Goal: Navigation & Orientation: Find specific page/section

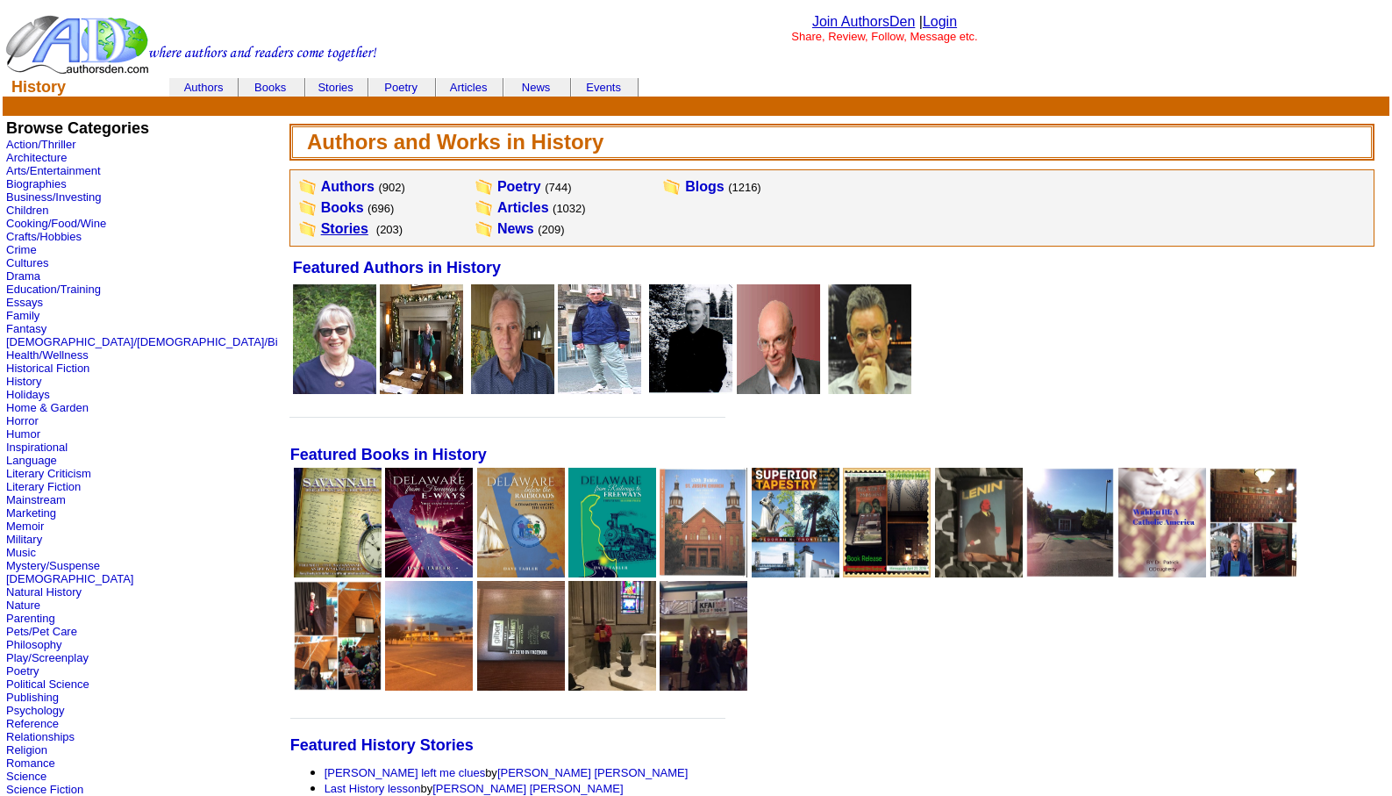
click at [321, 223] on link "Stories" at bounding box center [344, 228] width 47 height 15
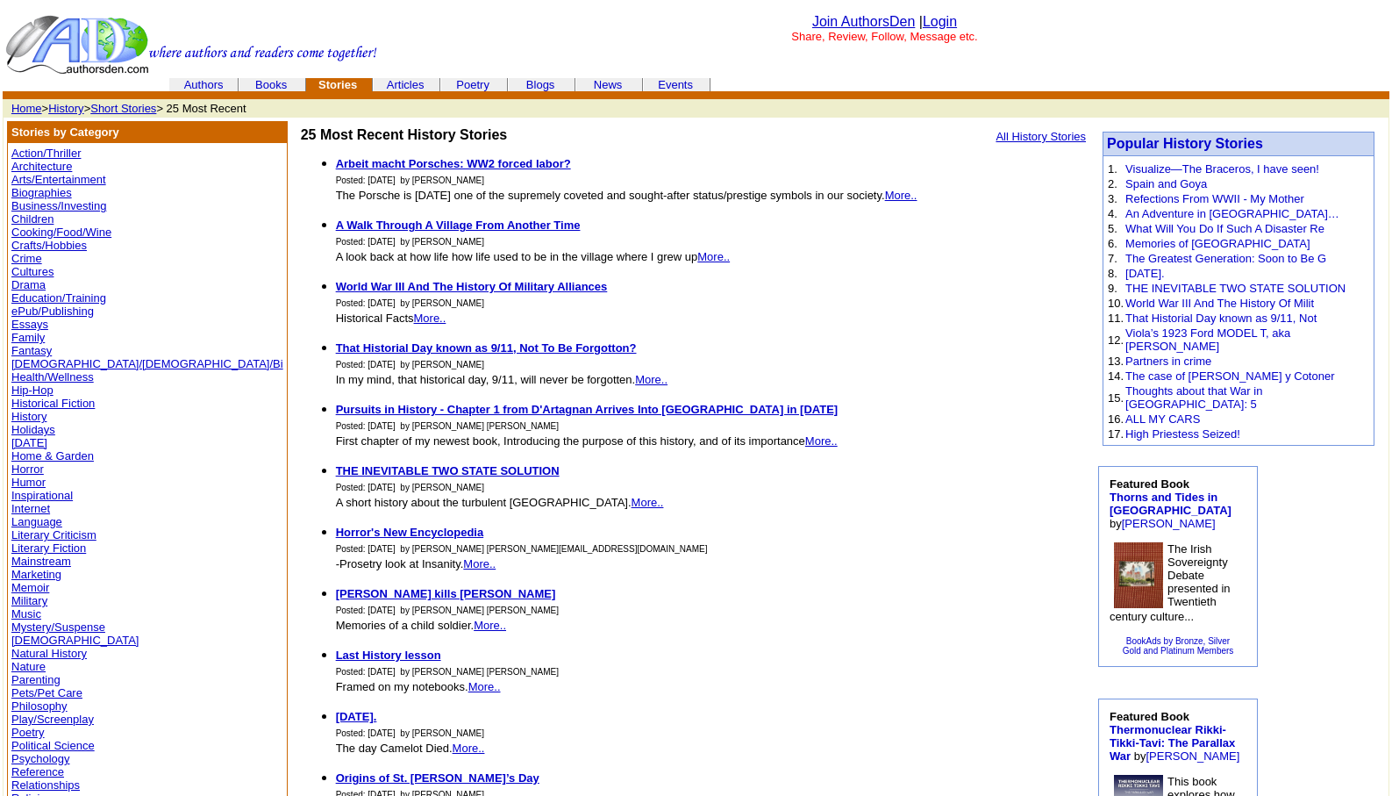
click at [71, 104] on link "History" at bounding box center [65, 108] width 35 height 13
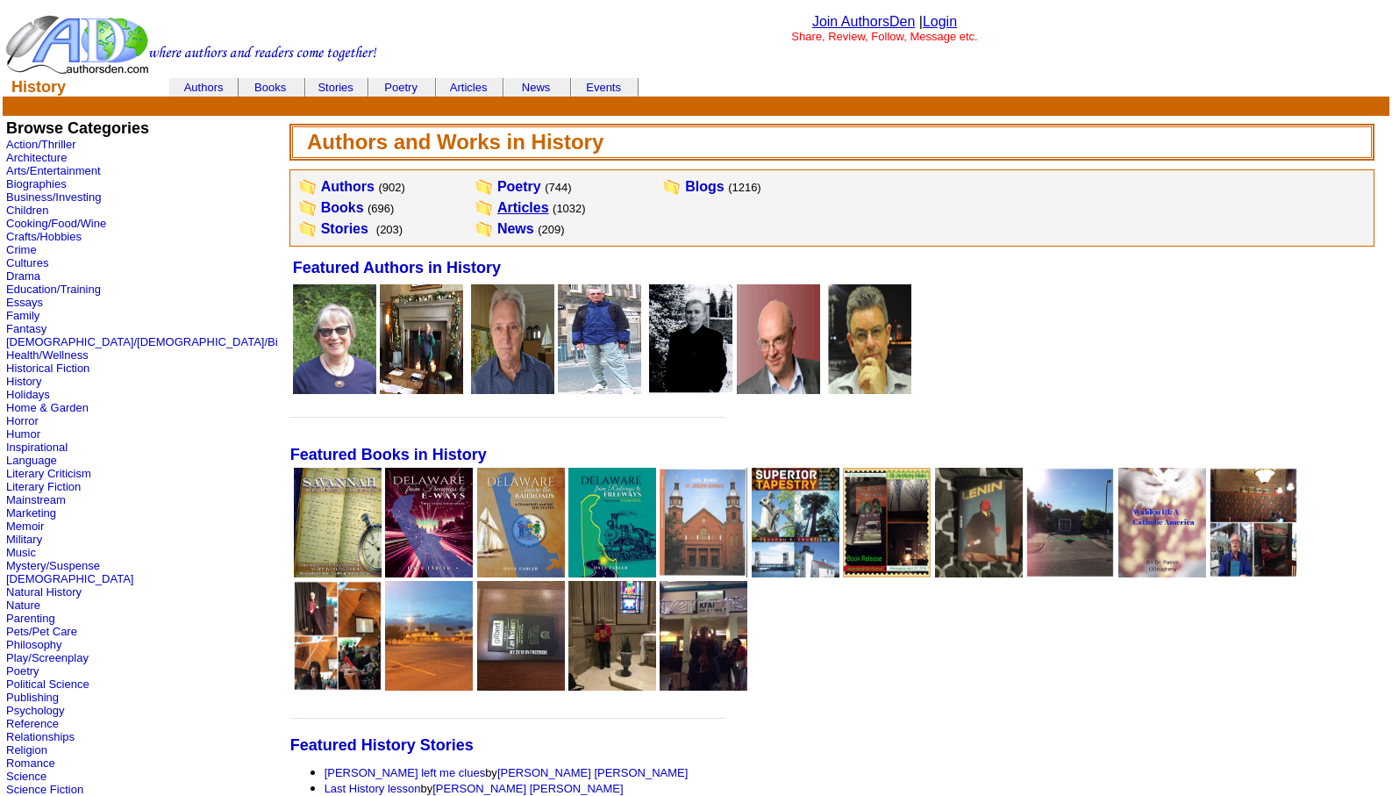
click at [497, 204] on link "Articles" at bounding box center [523, 207] width 52 height 15
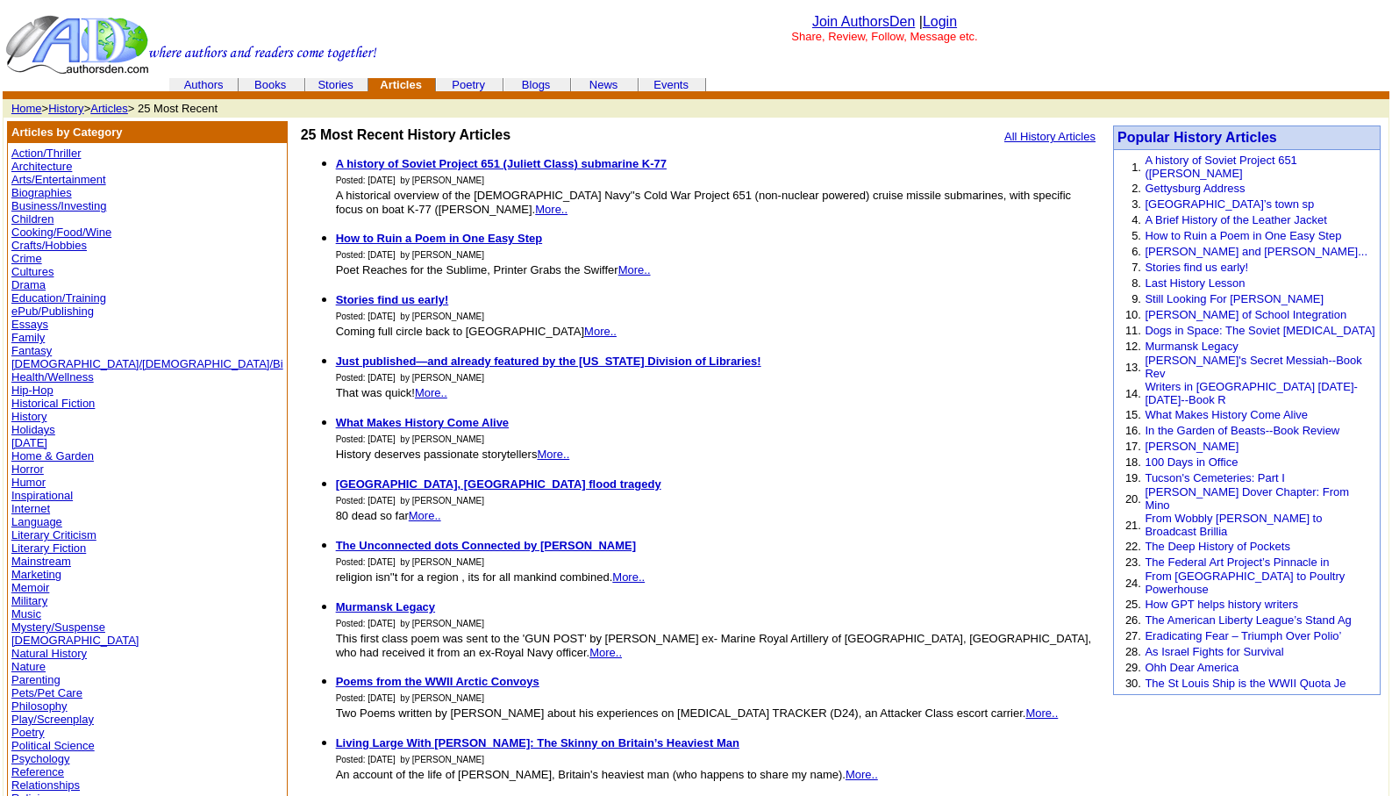
click at [32, 585] on link "Memoir" at bounding box center [30, 587] width 38 height 13
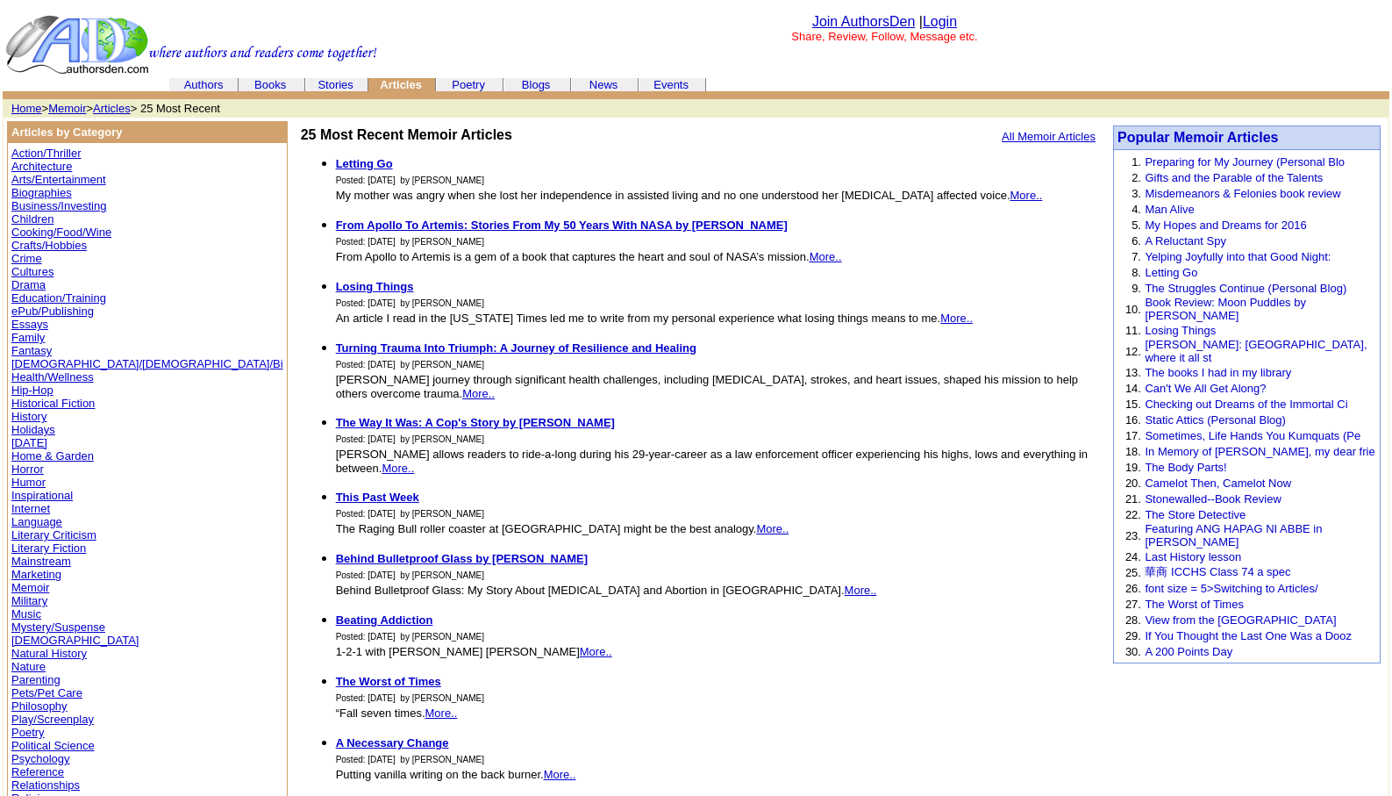
click at [72, 108] on link "Memoir" at bounding box center [67, 108] width 38 height 13
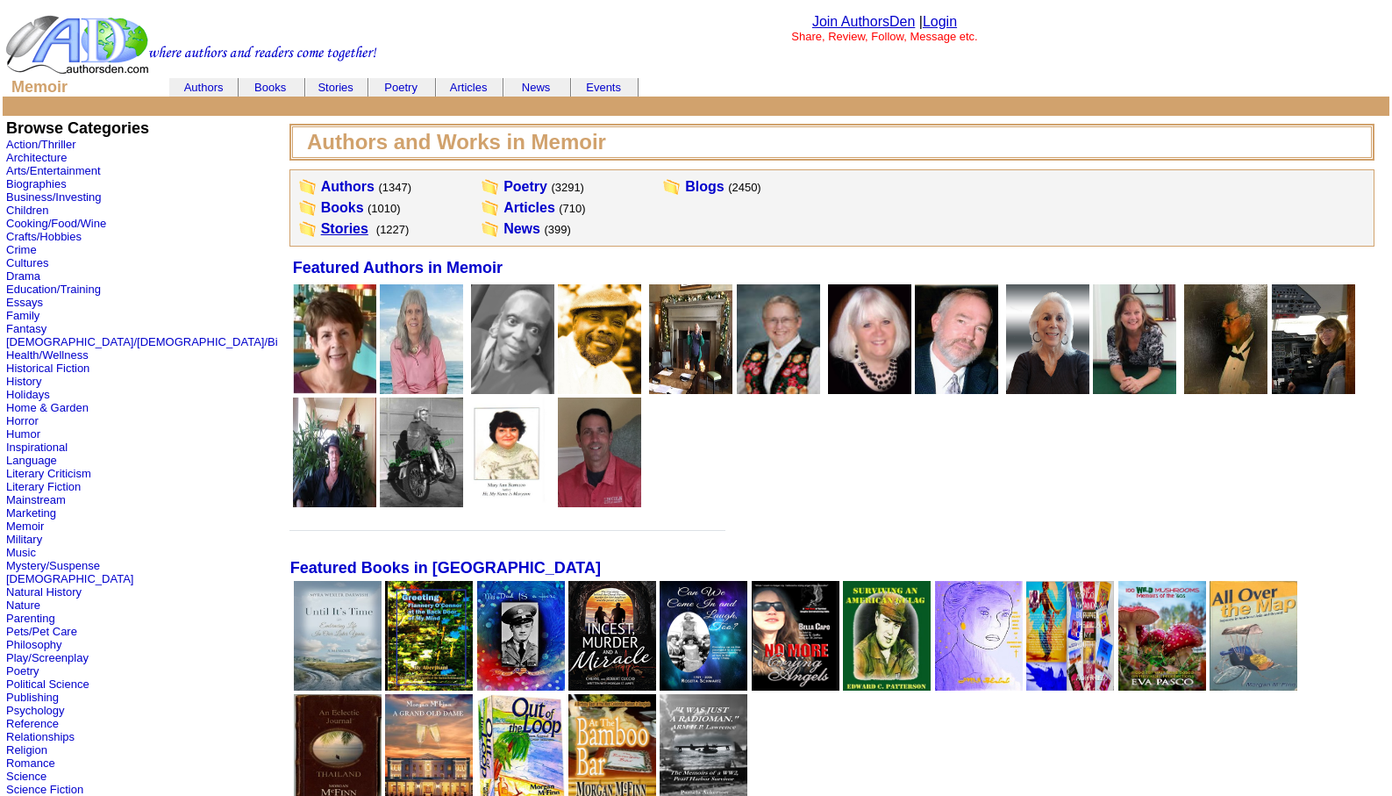
click at [321, 229] on link "Stories" at bounding box center [344, 228] width 47 height 15
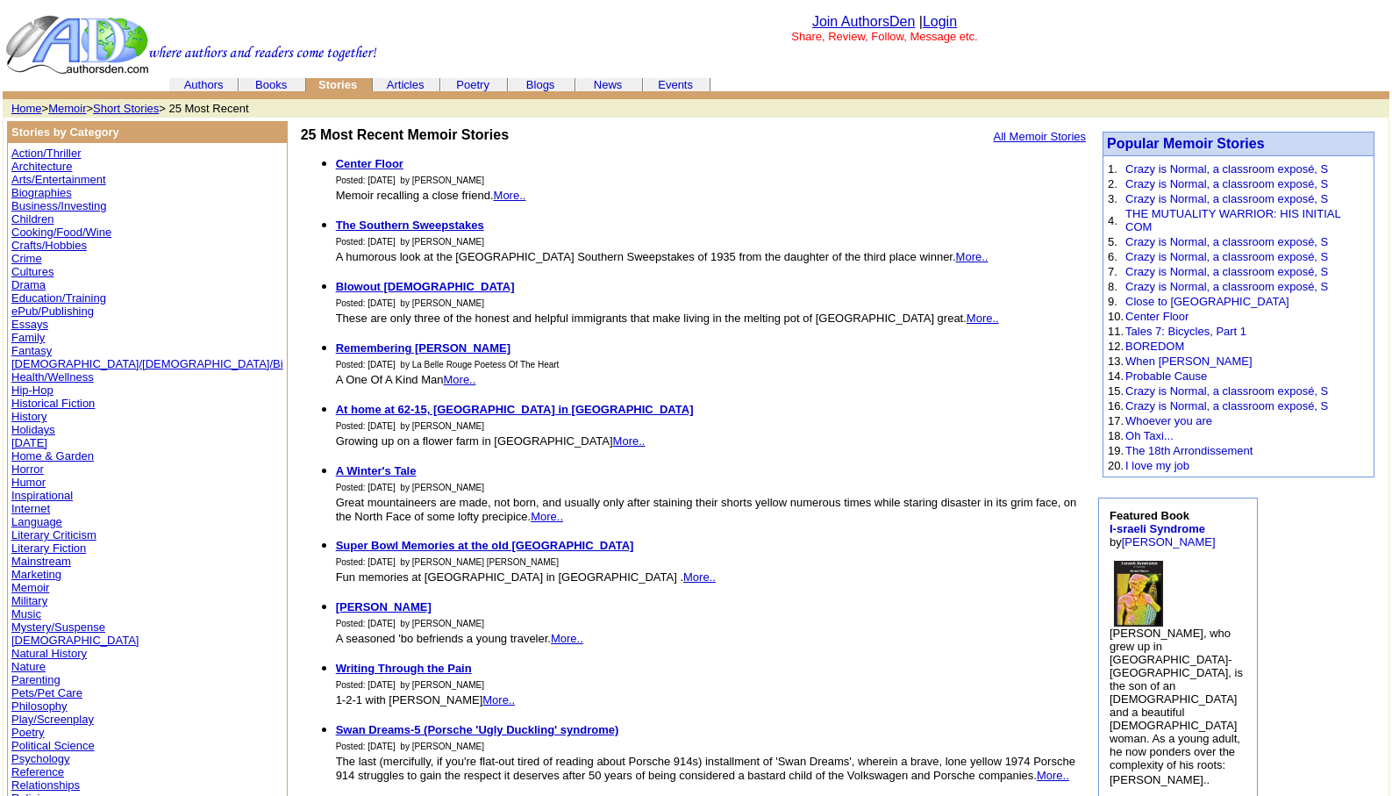
click at [26, 479] on link "Humor" at bounding box center [28, 482] width 34 height 13
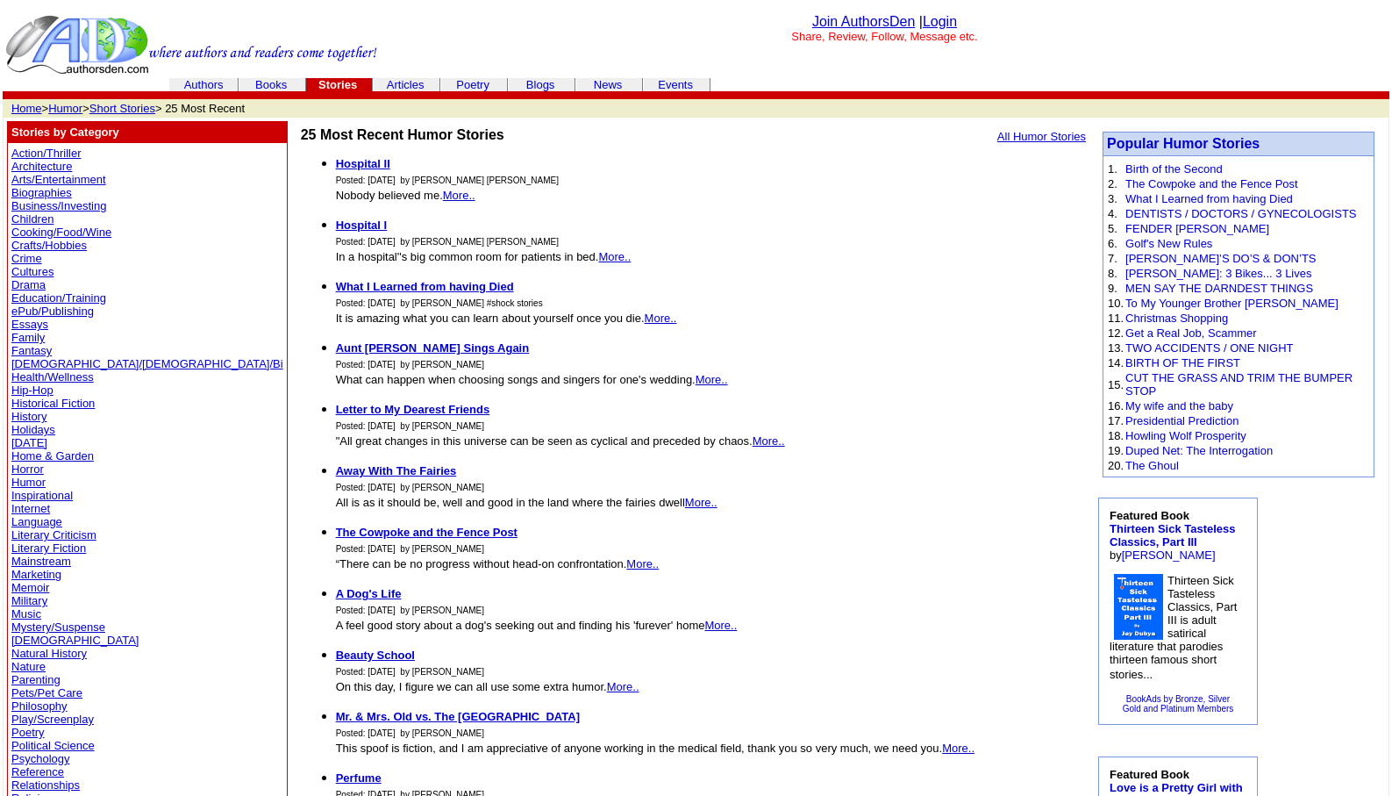
click at [71, 111] on link "Humor" at bounding box center [65, 108] width 34 height 13
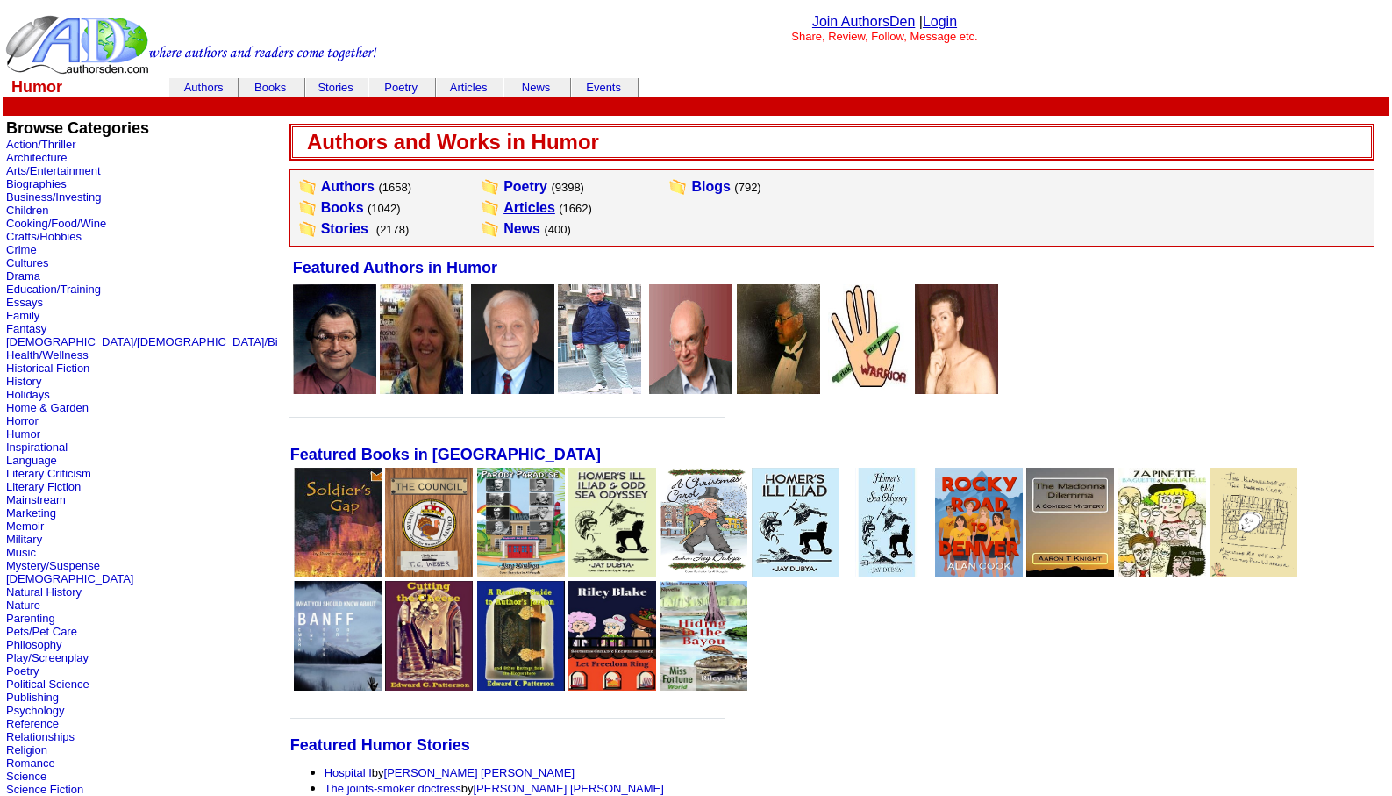
click at [504, 206] on link "Articles" at bounding box center [530, 207] width 52 height 15
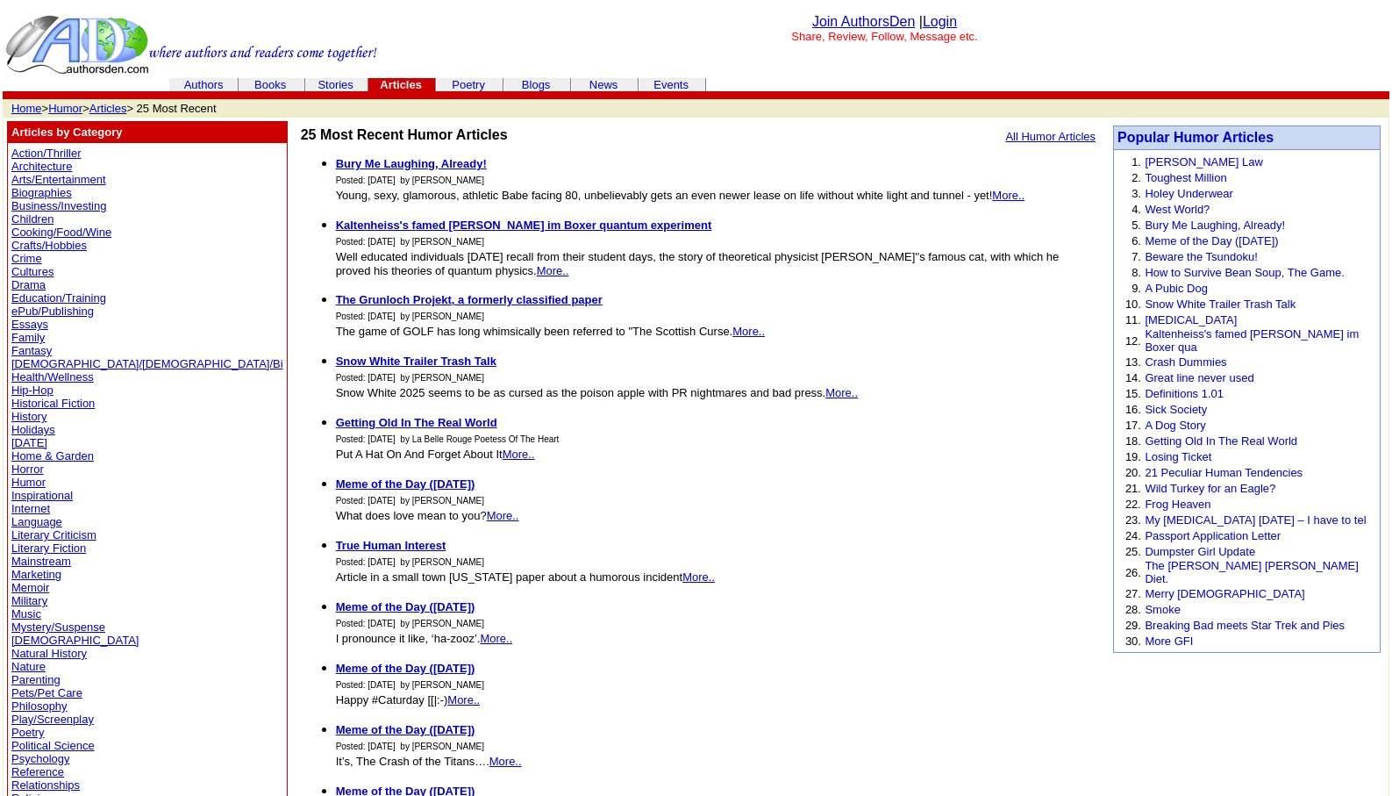
click at [76, 109] on link "Humor" at bounding box center [65, 108] width 34 height 13
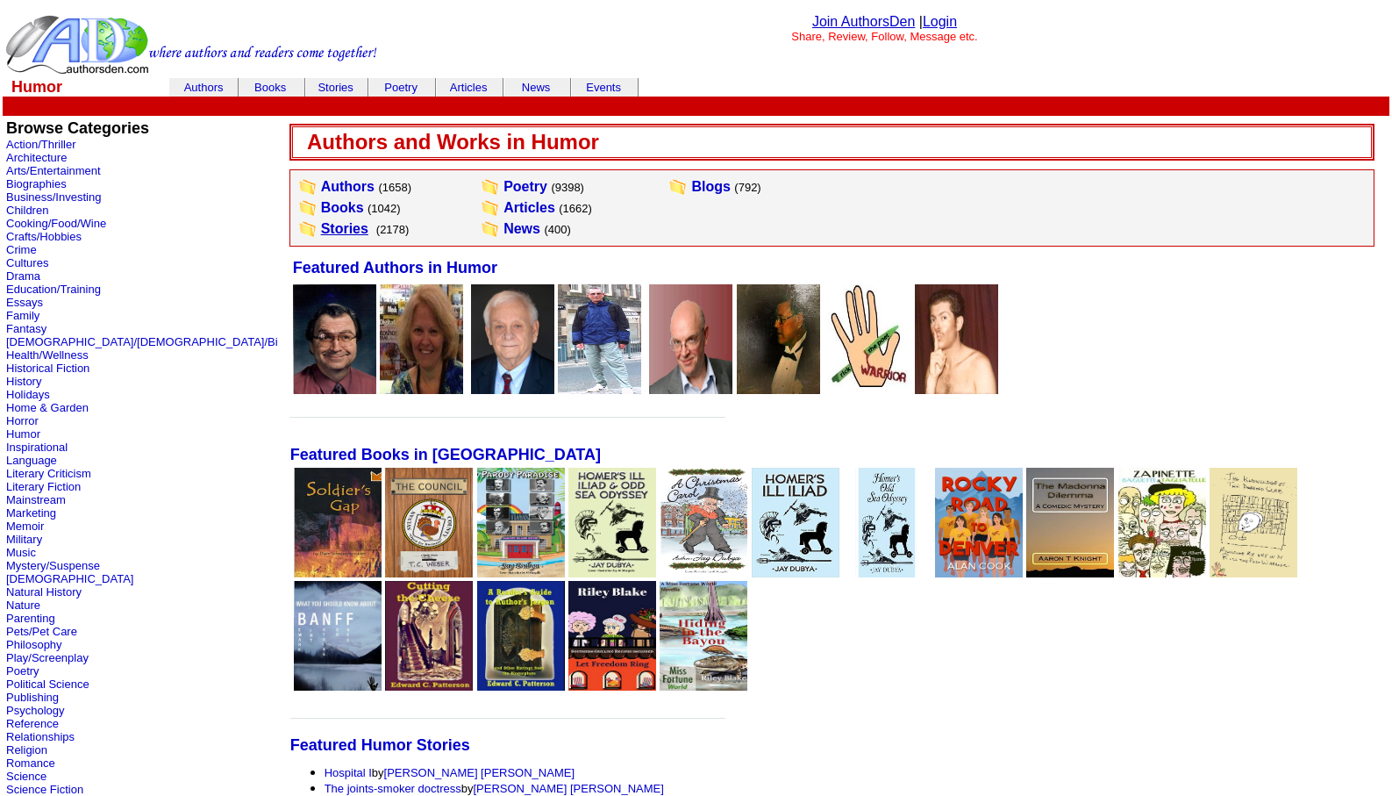
click at [321, 234] on link "Stories" at bounding box center [344, 228] width 47 height 15
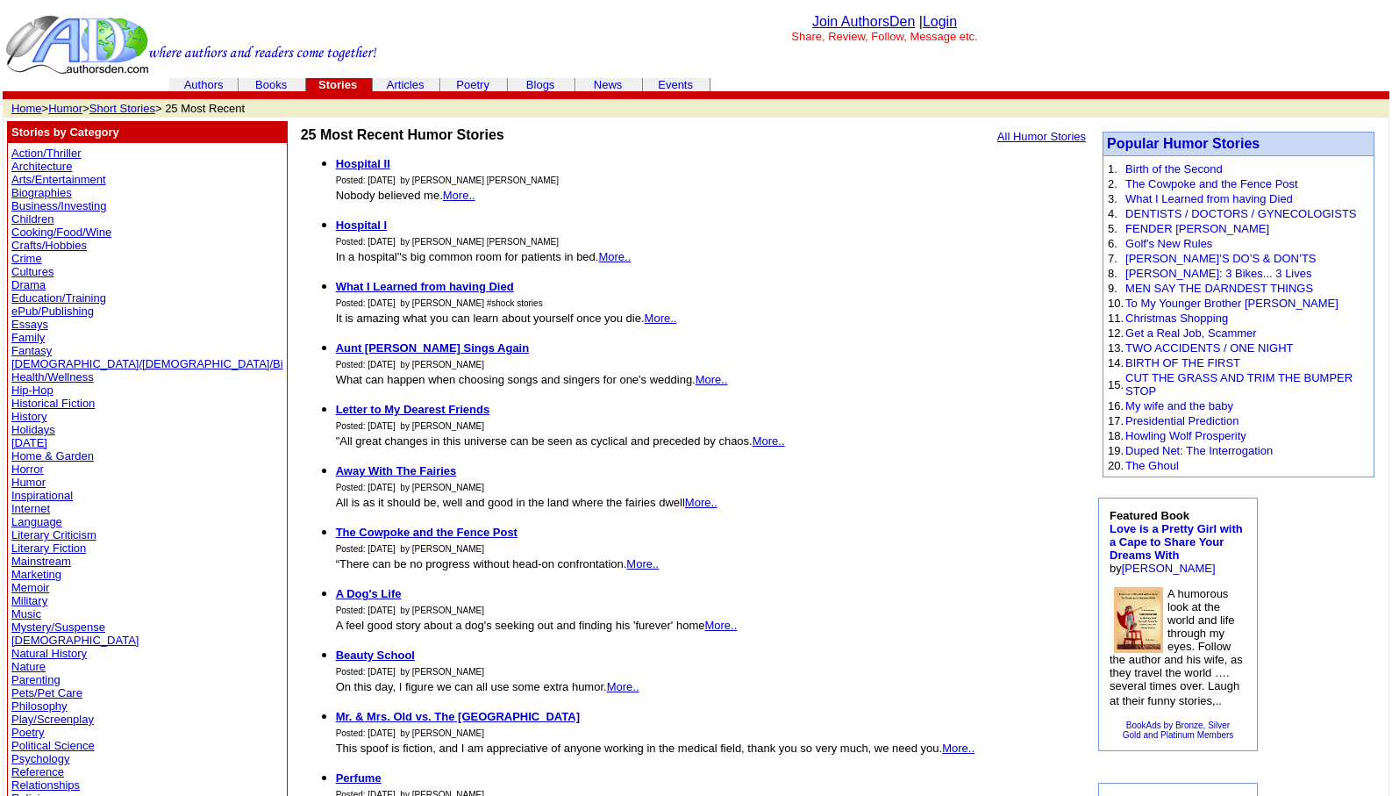
click at [22, 483] on link "Humor" at bounding box center [28, 482] width 34 height 13
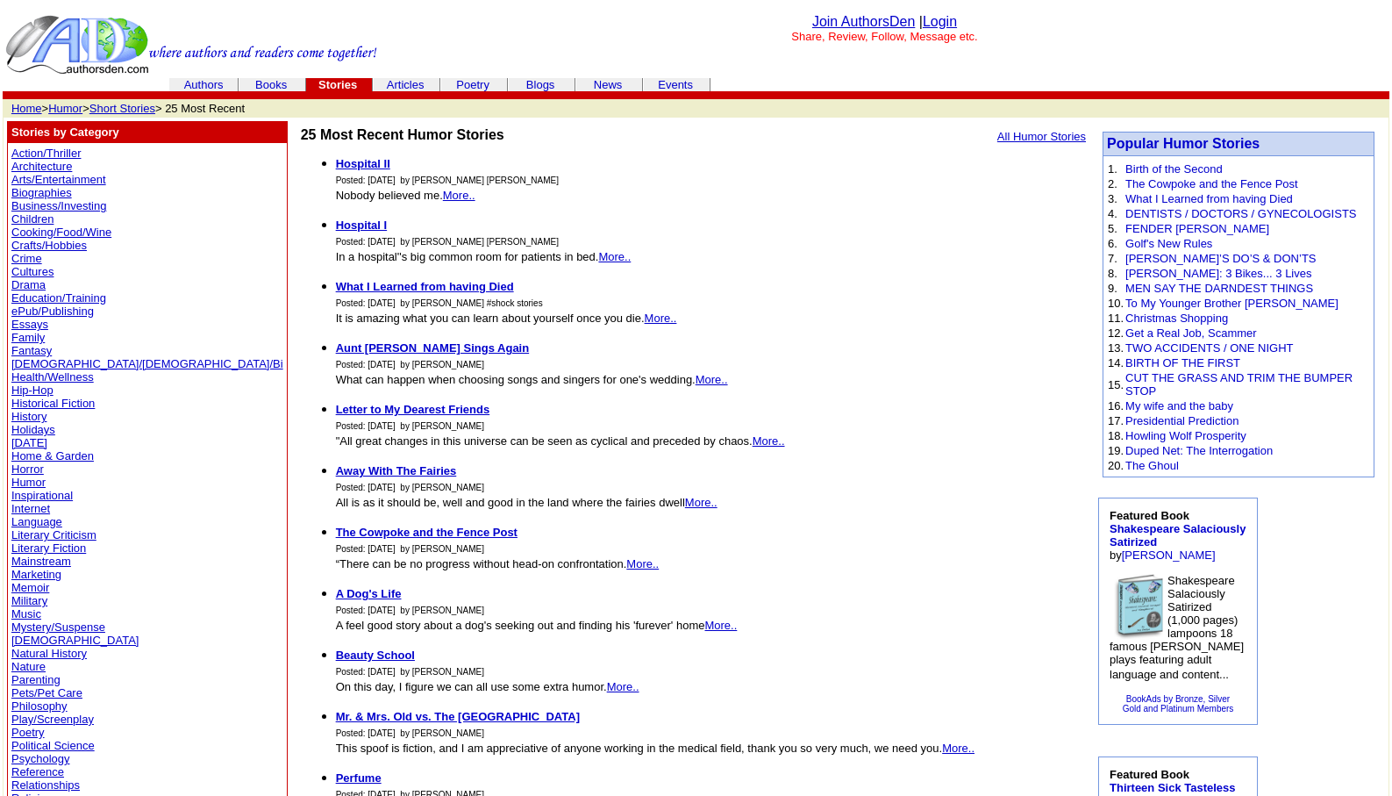
click at [35, 545] on link "Literary Fiction" at bounding box center [48, 547] width 75 height 13
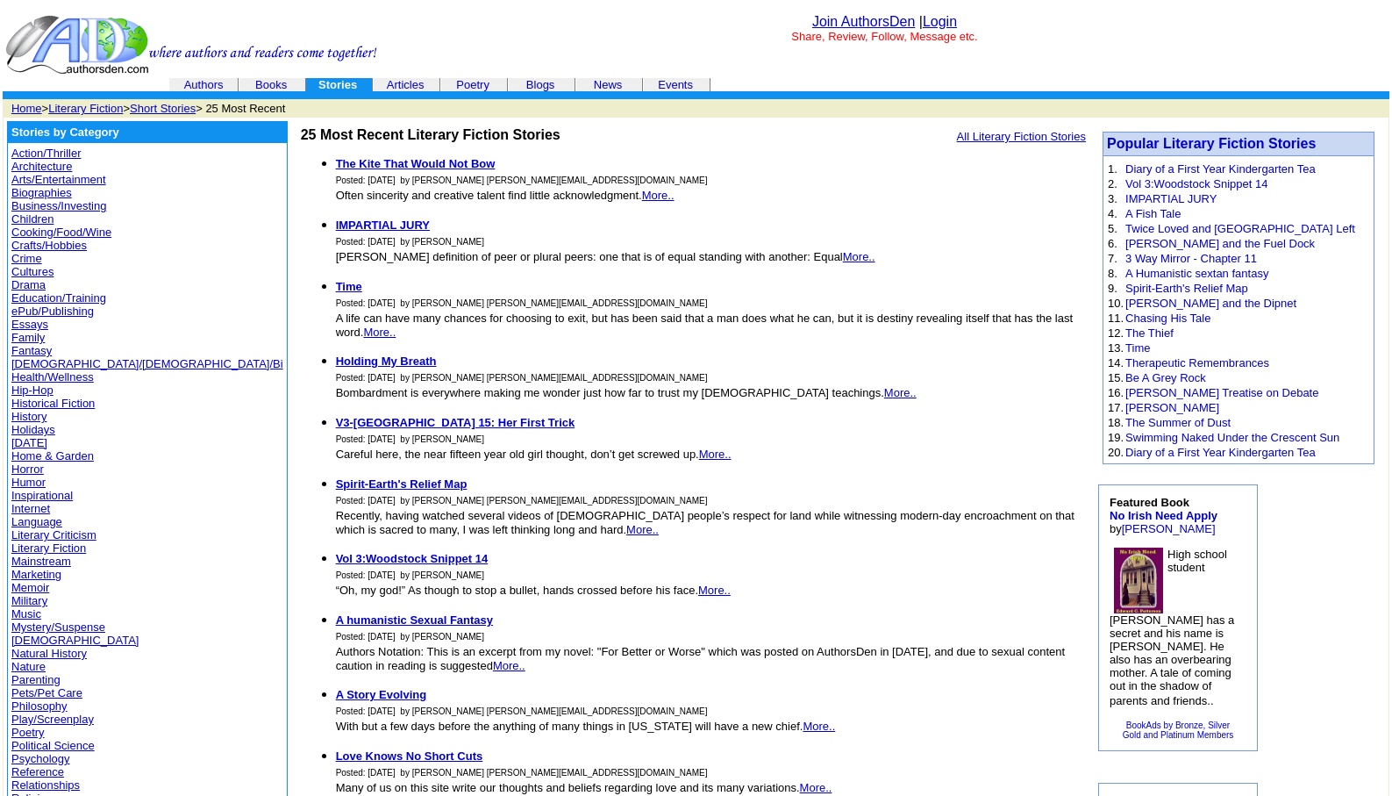
click at [47, 625] on link "Mystery/Suspense" at bounding box center [58, 626] width 94 height 13
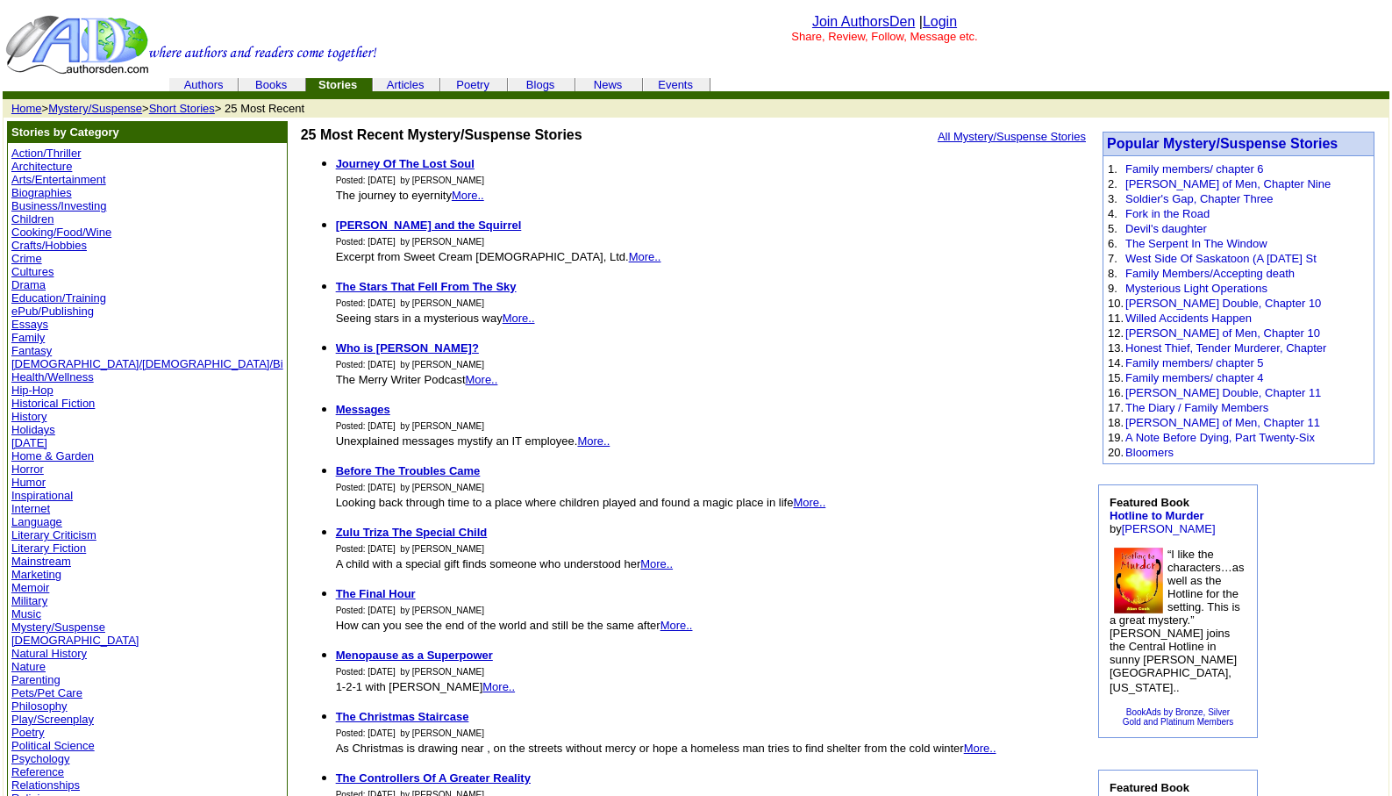
click at [21, 728] on link "Poetry" at bounding box center [27, 732] width 33 height 13
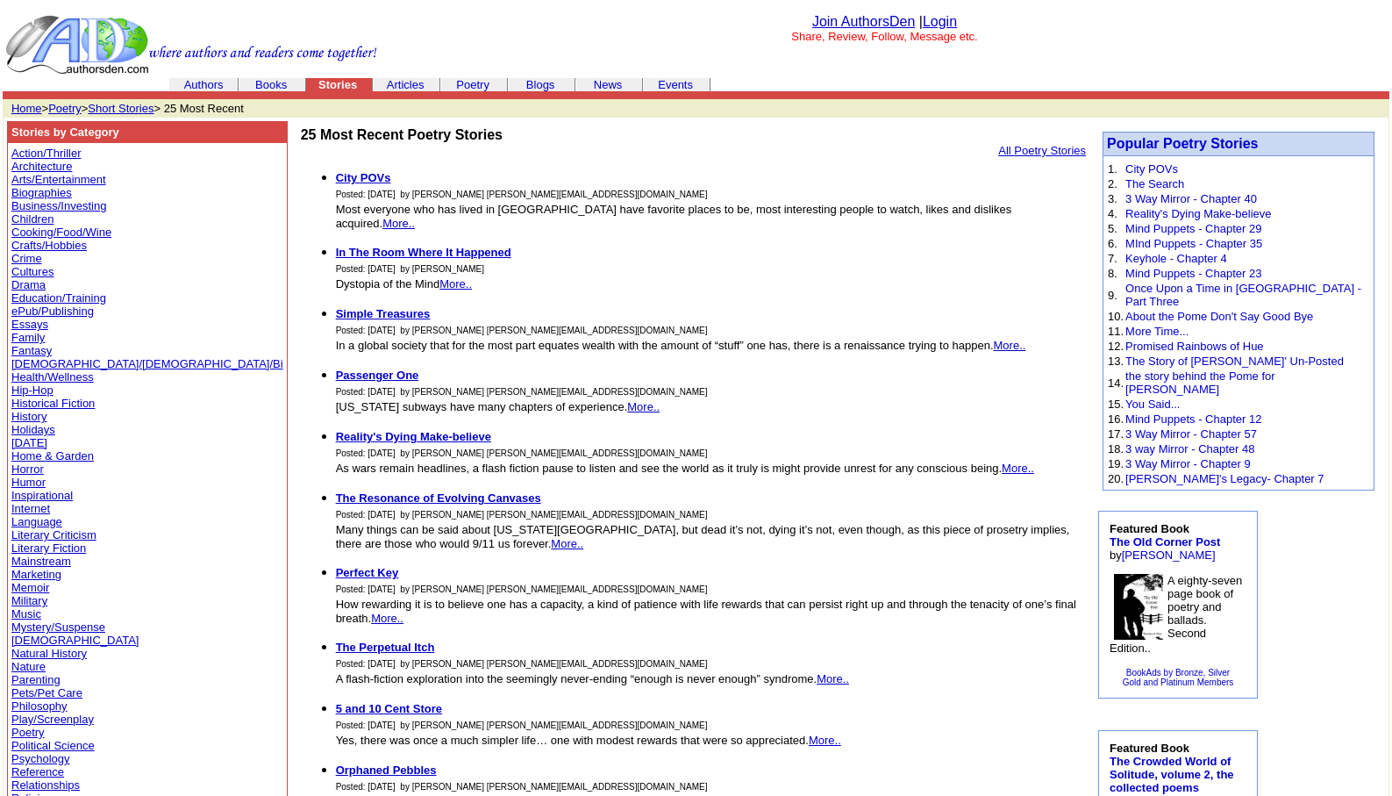
click at [25, 755] on link "Psychology" at bounding box center [40, 758] width 58 height 13
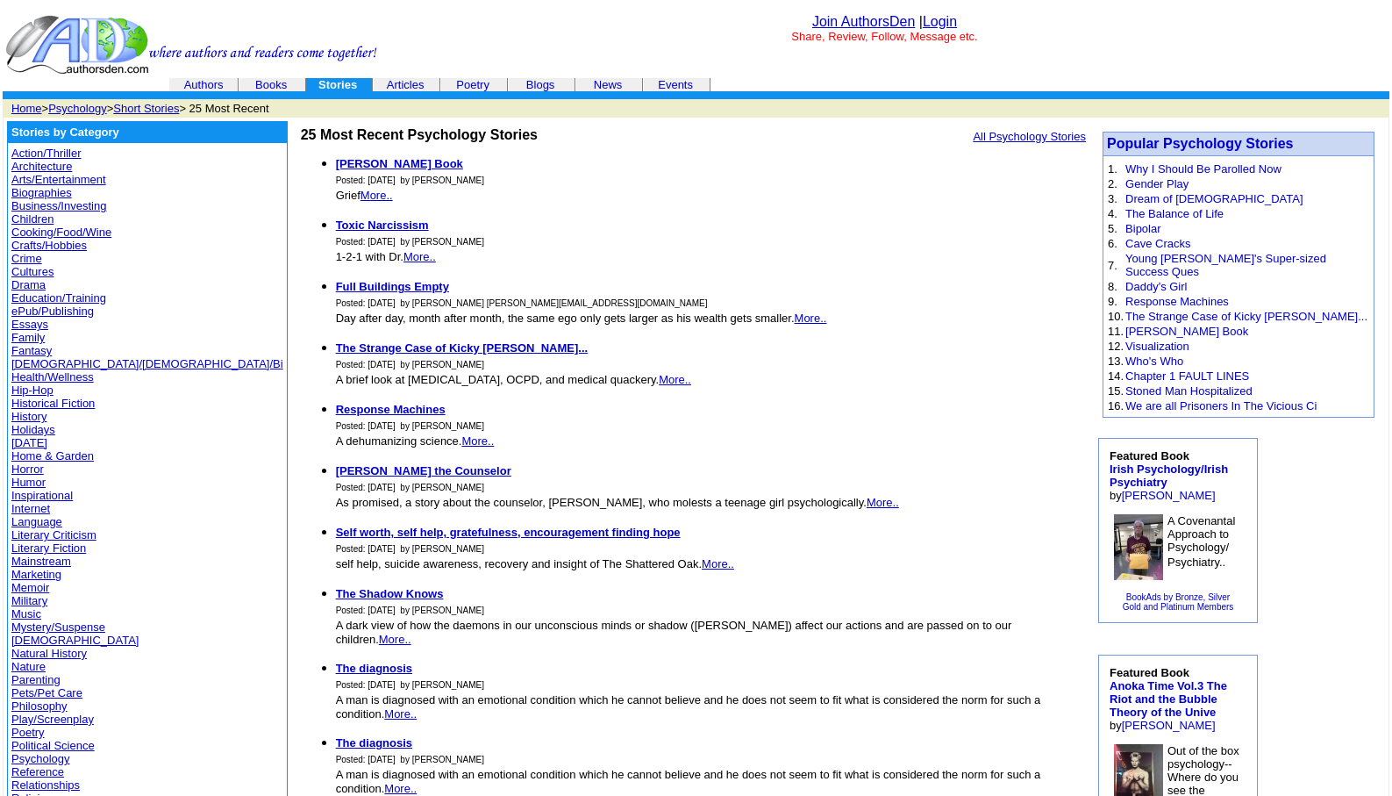
click at [81, 105] on link "Psychology" at bounding box center [77, 108] width 58 height 13
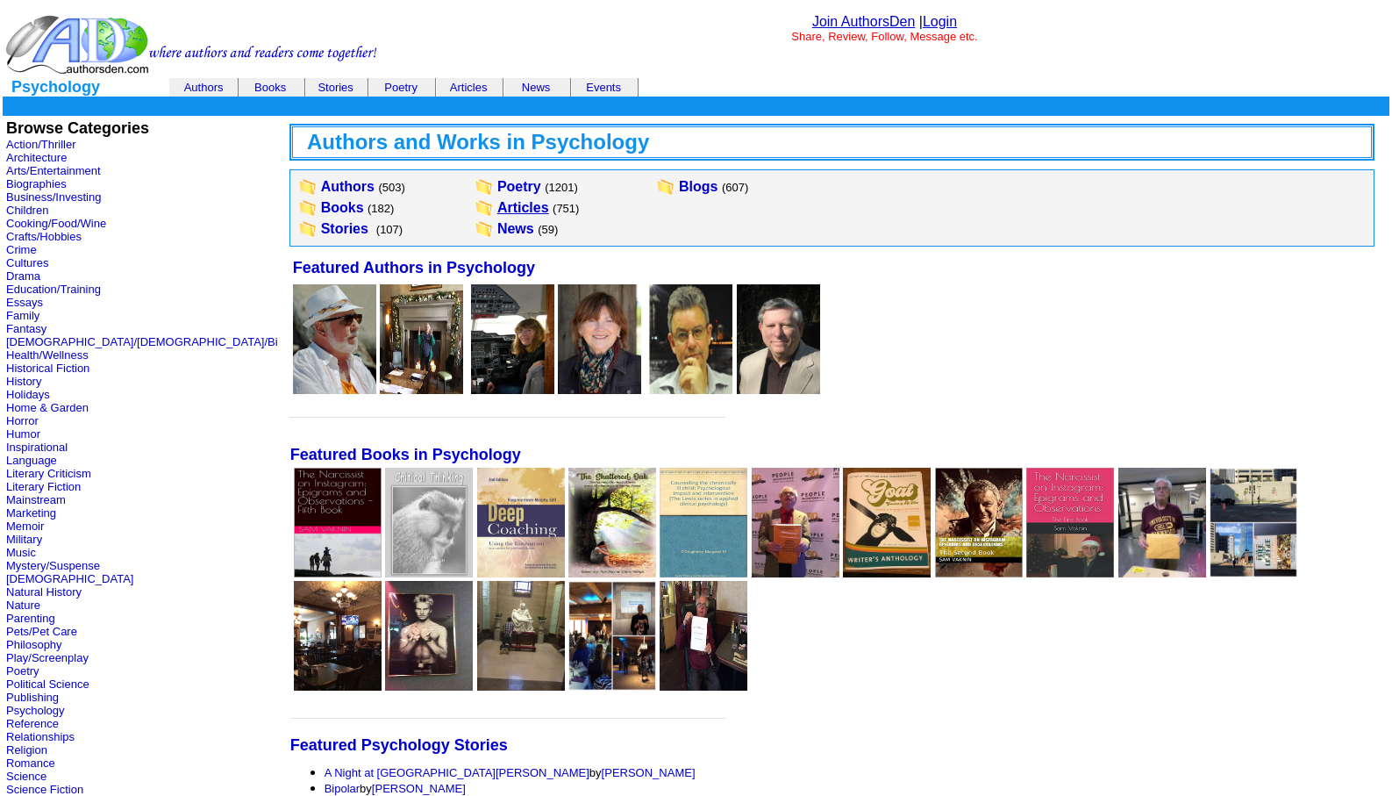
click at [497, 210] on link "Articles" at bounding box center [523, 207] width 52 height 15
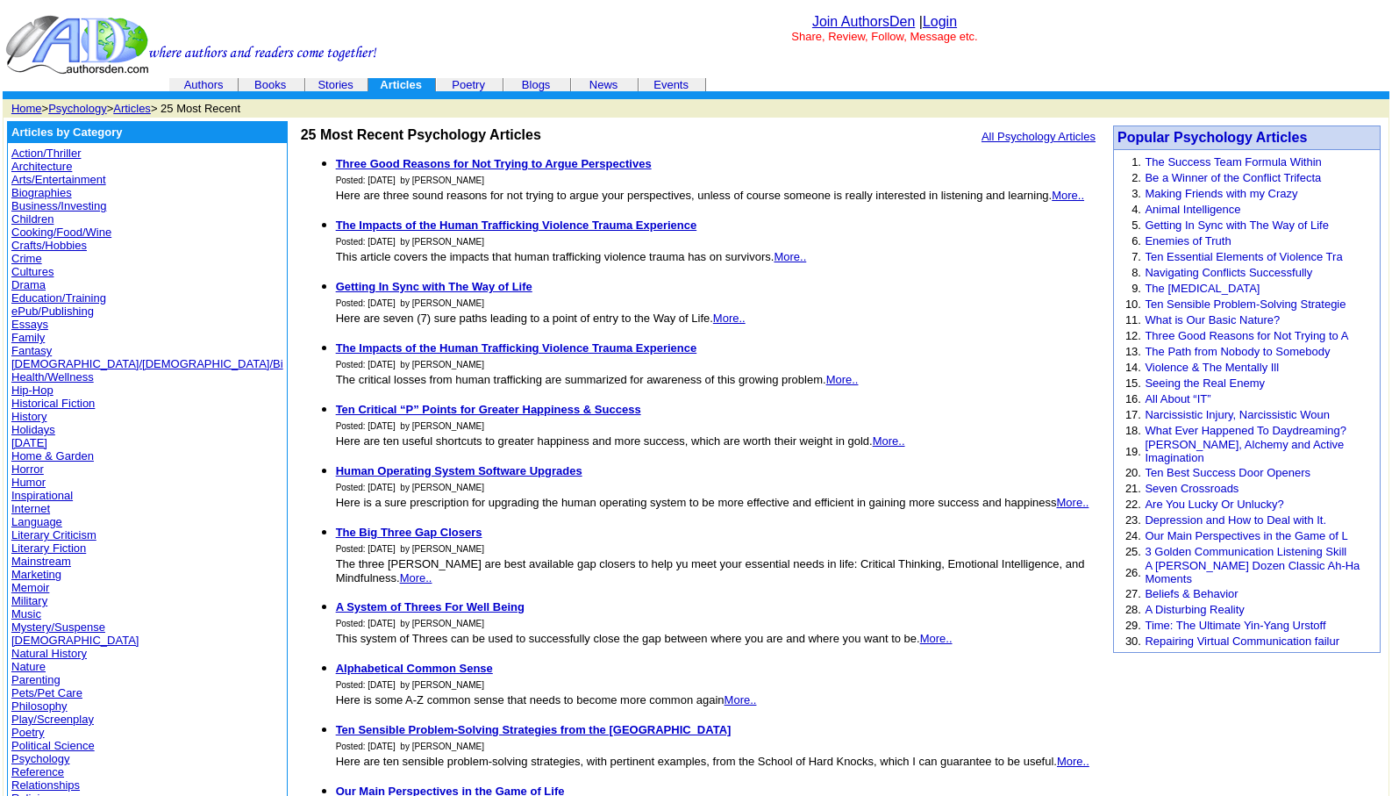
click at [26, 321] on link "Essays" at bounding box center [29, 324] width 37 height 13
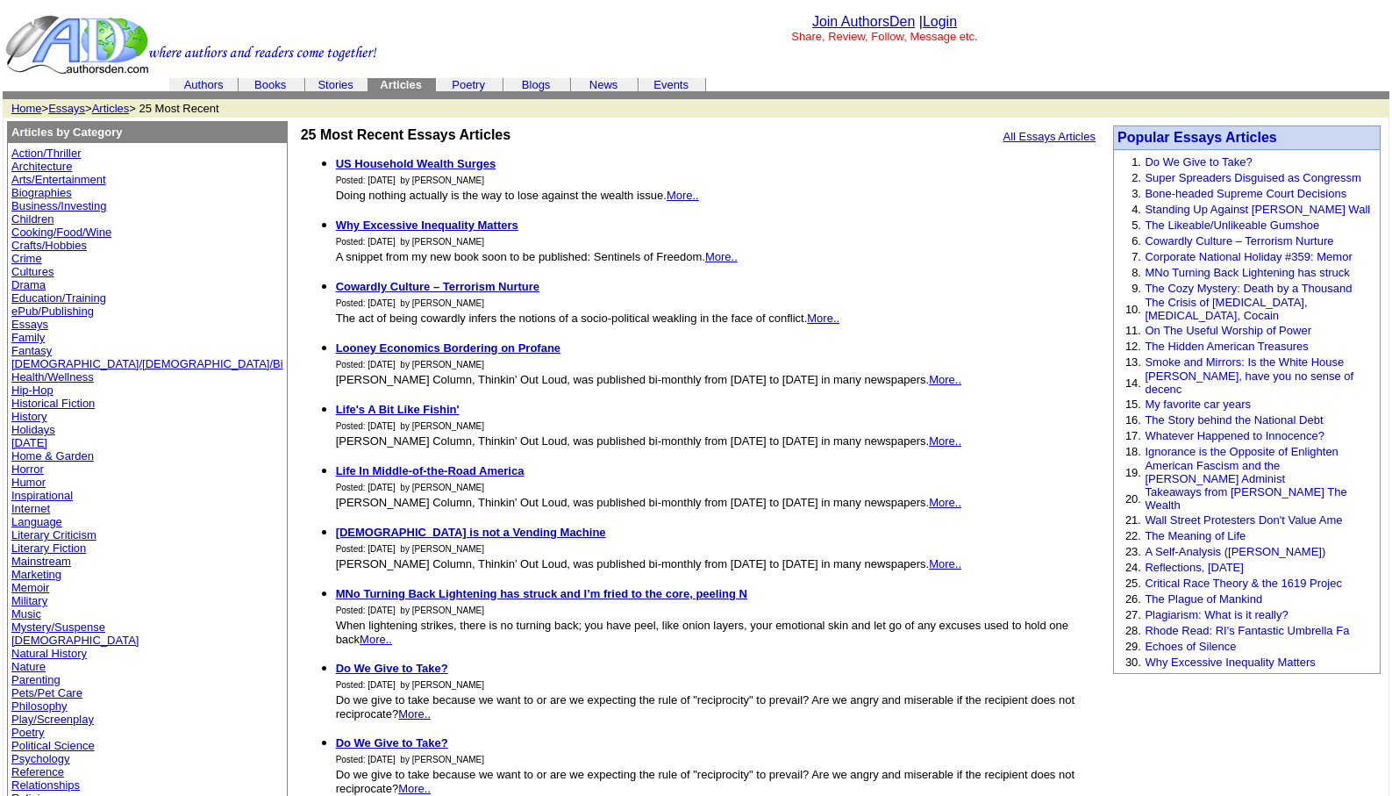
click at [66, 106] on link "Essays" at bounding box center [66, 108] width 37 height 13
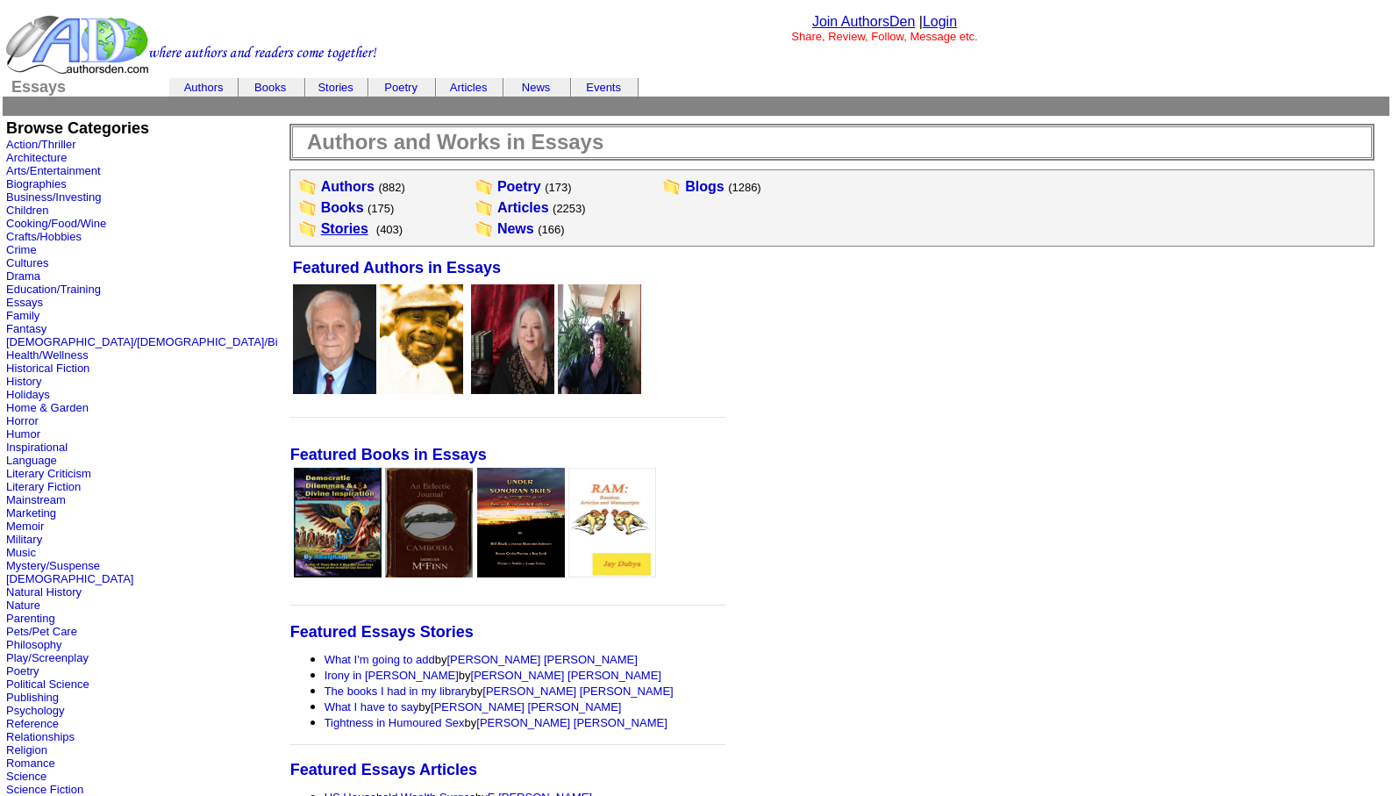
click at [321, 227] on link "Stories" at bounding box center [344, 228] width 47 height 15
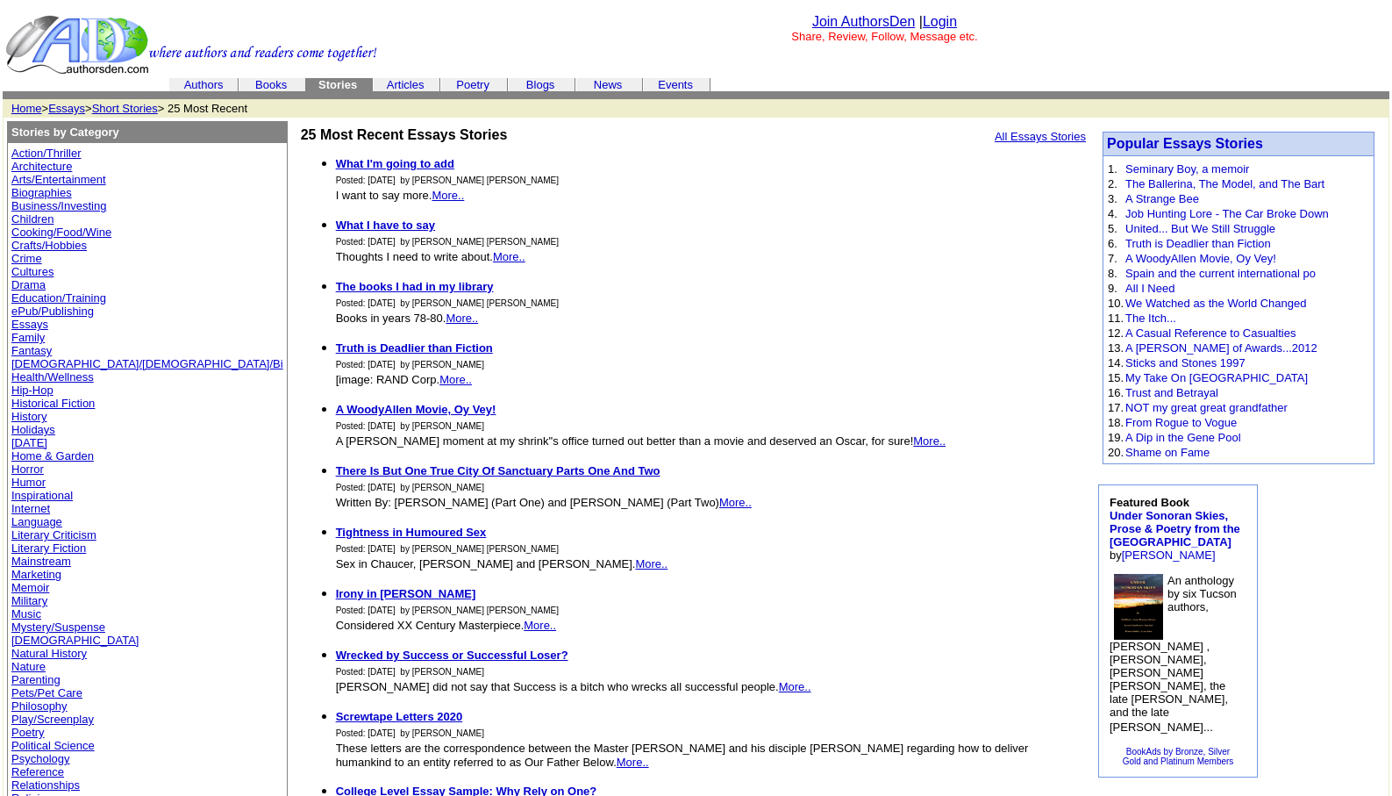
click at [61, 175] on link "Arts/Entertainment" at bounding box center [58, 179] width 95 height 13
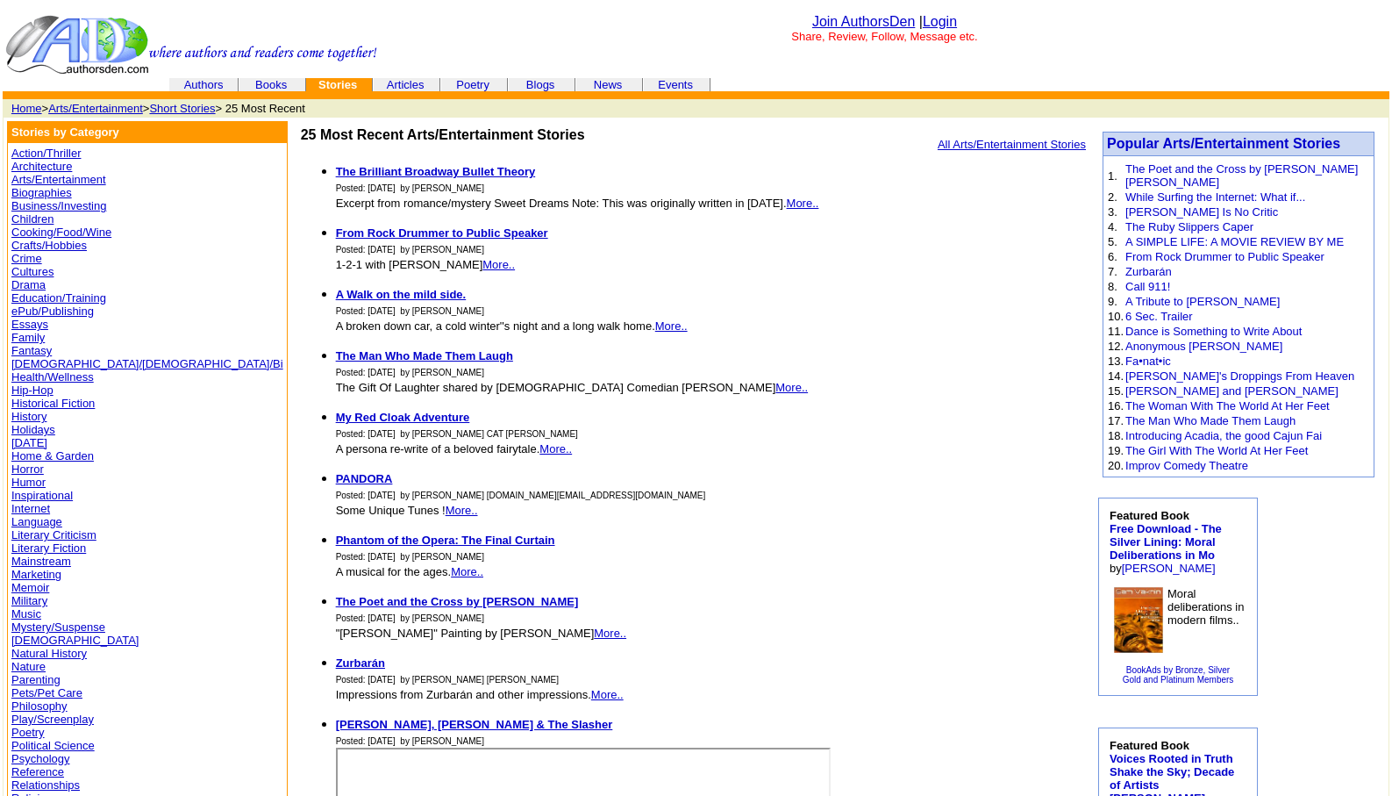
click at [38, 153] on link "Action/Thriller" at bounding box center [45, 153] width 69 height 13
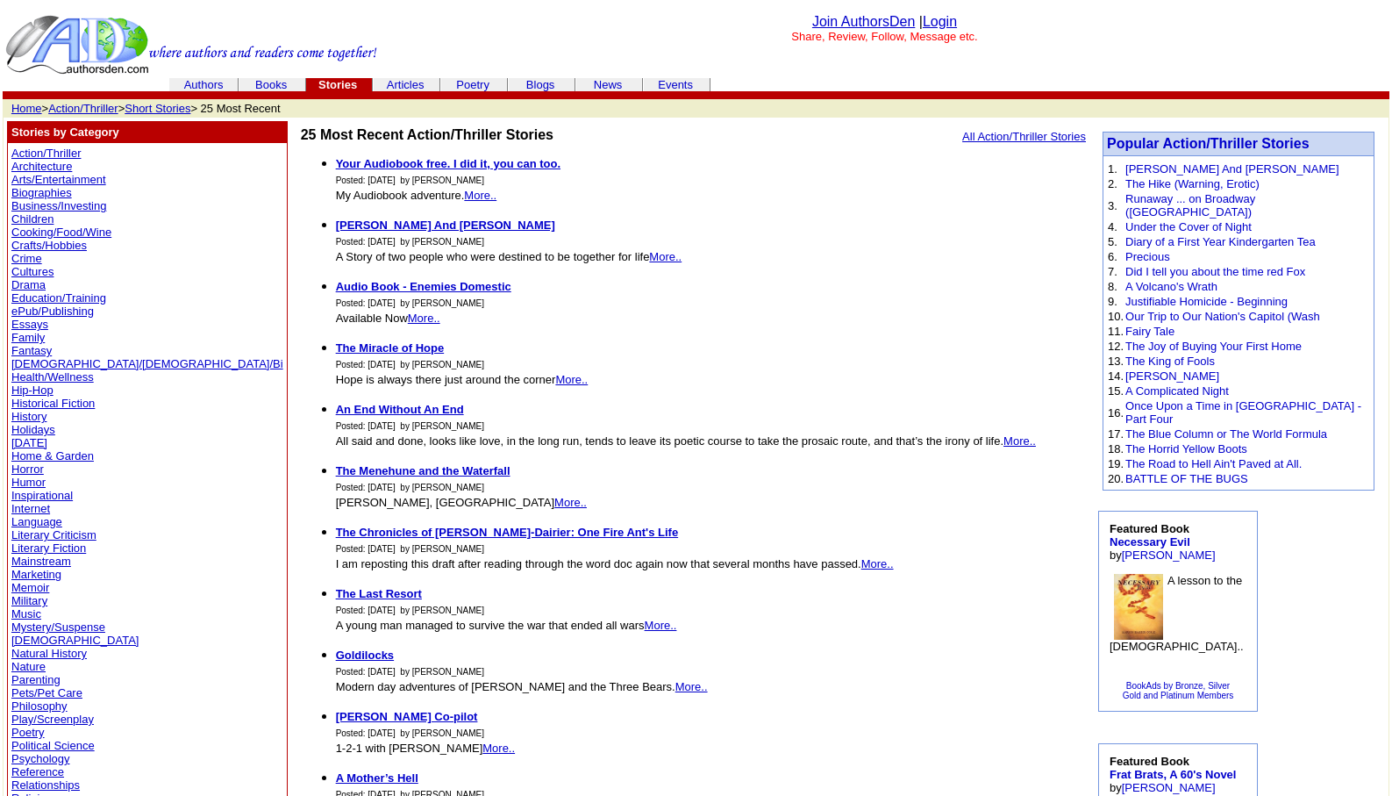
click at [76, 111] on link "Action/Thriller" at bounding box center [82, 108] width 69 height 13
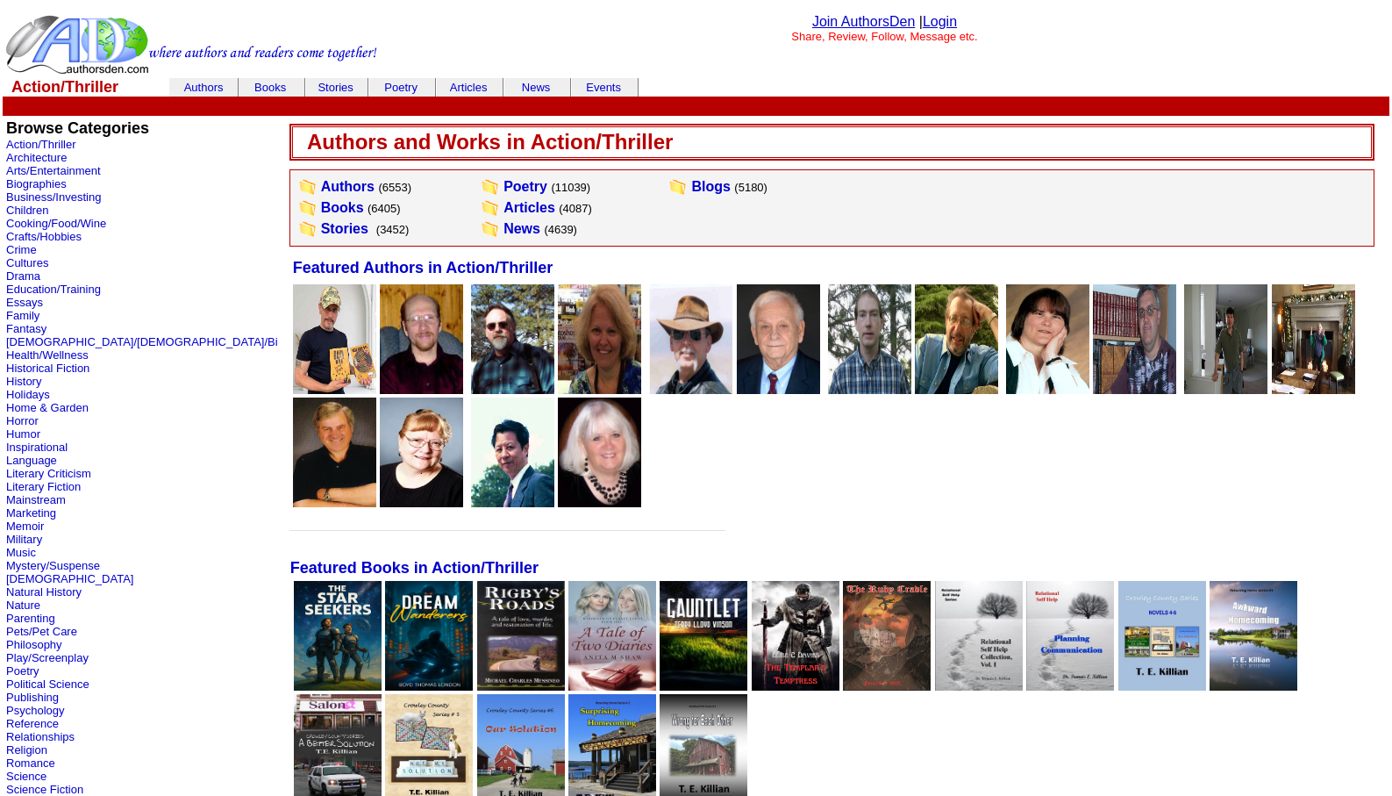
click at [943, 22] on link "Login" at bounding box center [940, 21] width 34 height 15
